Goal: Transaction & Acquisition: Purchase product/service

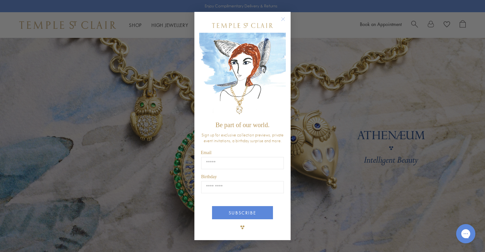
click at [282, 18] on icon "Close dialog" at bounding box center [282, 18] width 3 height 3
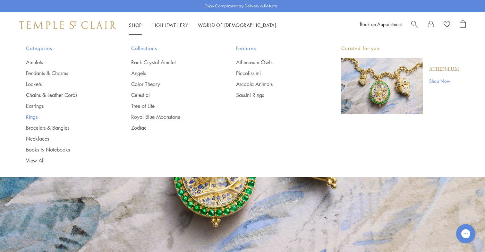
click at [32, 116] on link "Rings" at bounding box center [66, 116] width 80 height 7
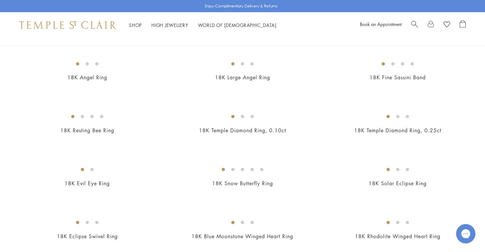
scroll to position [270, 0]
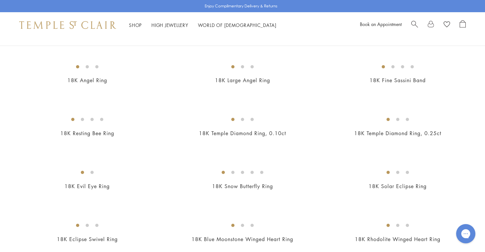
click at [0, 0] on img at bounding box center [0, 0] width 0 height 0
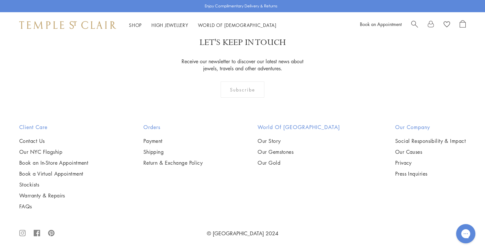
scroll to position [2952, 0]
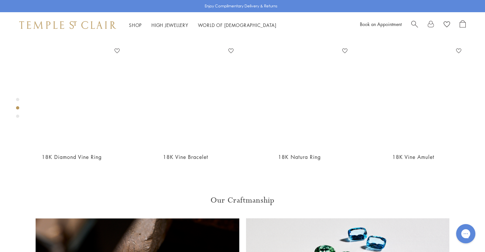
scroll to position [299, 0]
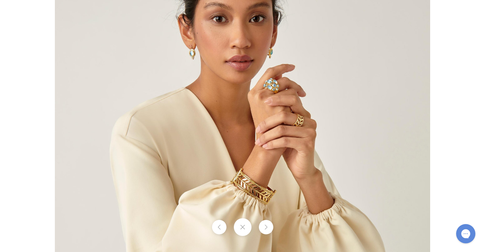
click at [314, 137] on img at bounding box center [242, 153] width 375 height 375
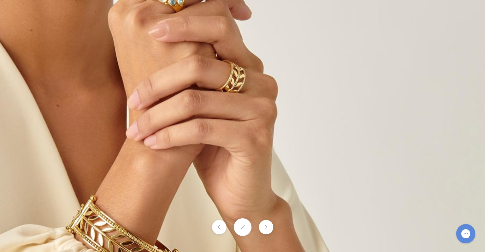
click at [244, 226] on button at bounding box center [242, 227] width 18 height 18
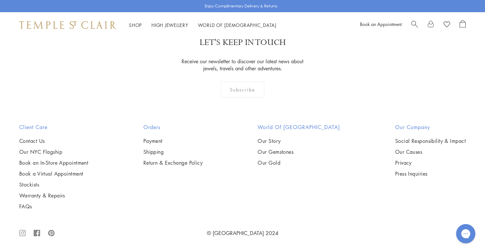
scroll to position [437, 0]
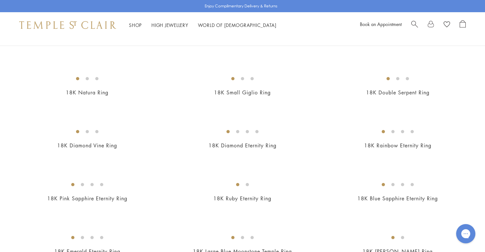
scroll to position [459, 0]
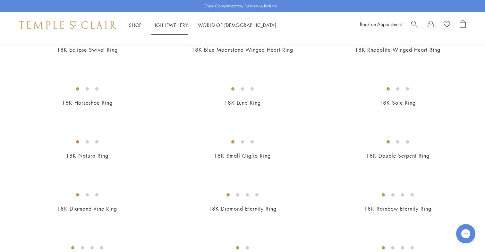
click at [171, 22] on link "High Jewellery High Jewellery" at bounding box center [169, 25] width 37 height 6
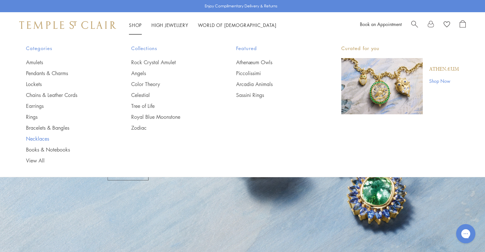
click at [35, 138] on link "Necklaces" at bounding box center [66, 138] width 80 height 7
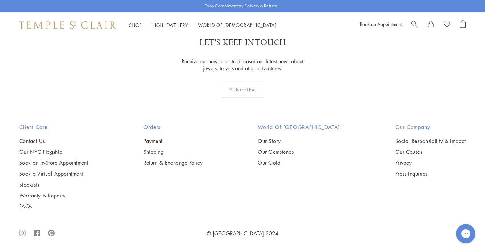
scroll to position [1582, 0]
